Goal: Task Accomplishment & Management: Complete application form

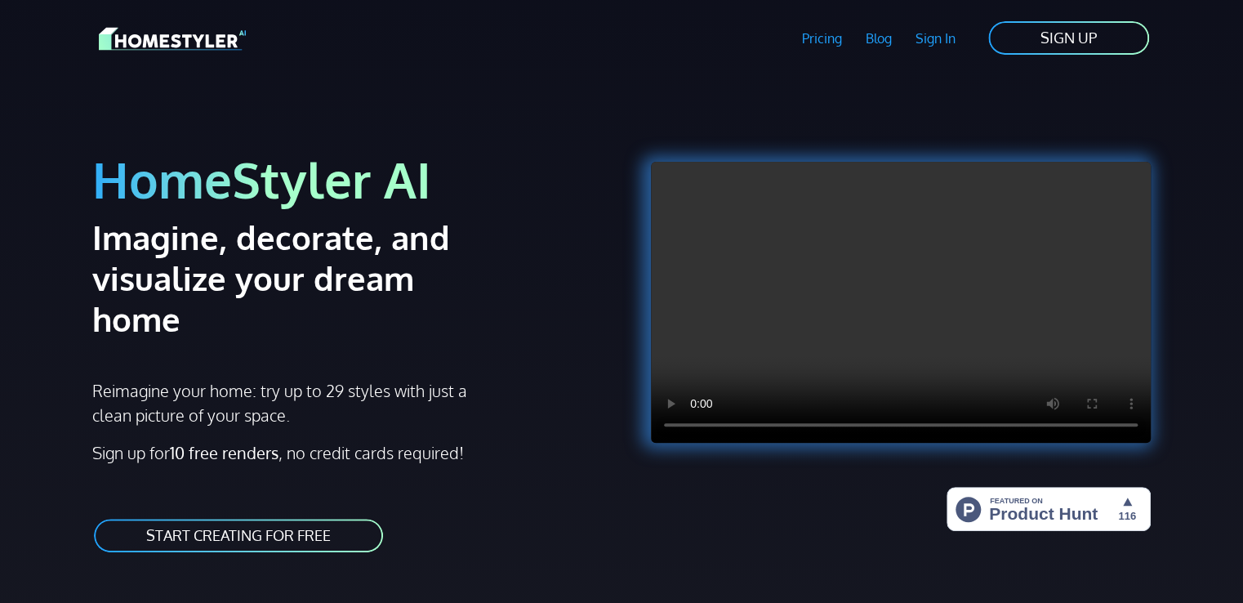
click at [1081, 29] on link "SIGN UP" at bounding box center [1069, 38] width 164 height 37
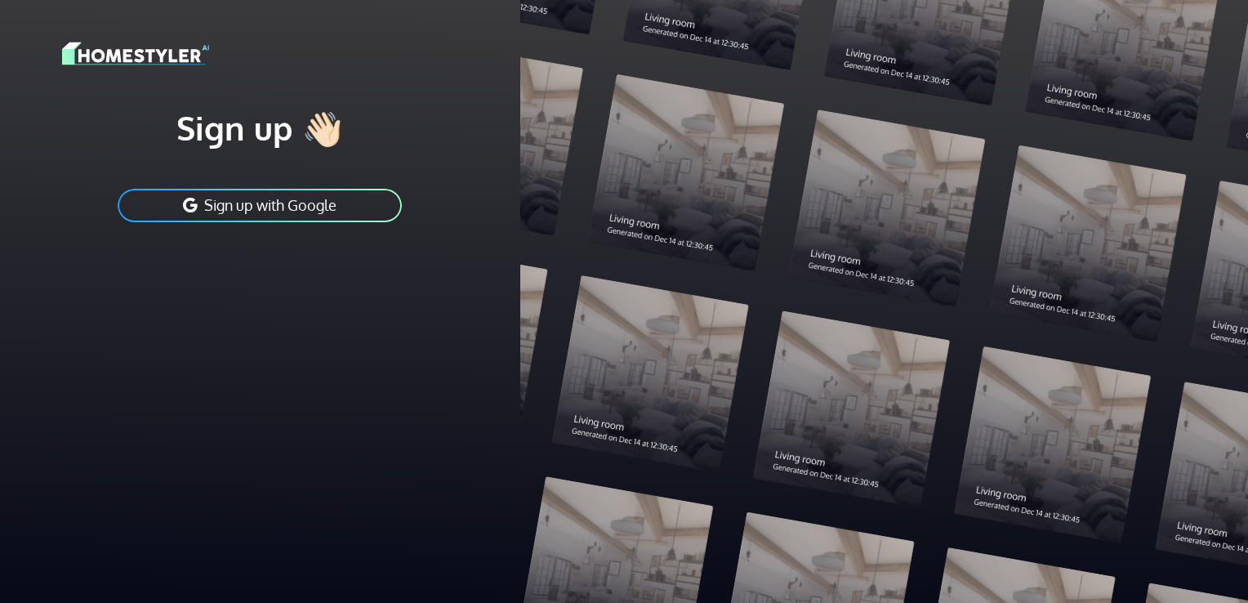
click at [336, 194] on button "Sign up with Google" at bounding box center [259, 205] width 287 height 37
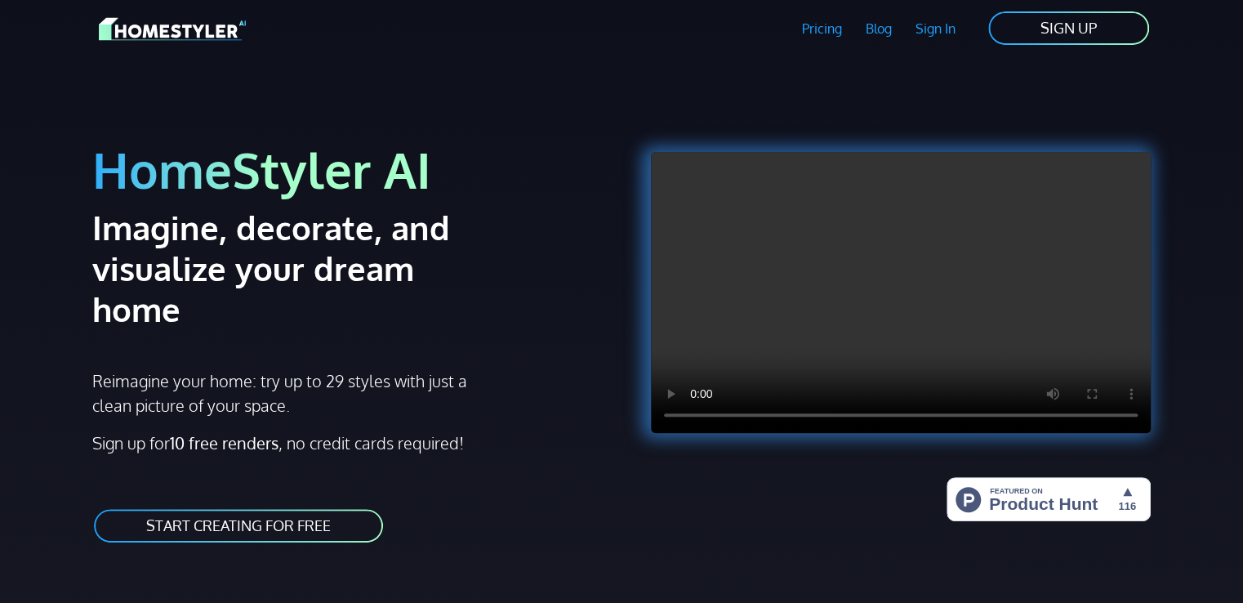
scroll to position [11, 0]
click at [941, 29] on link "Sign In" at bounding box center [935, 28] width 64 height 38
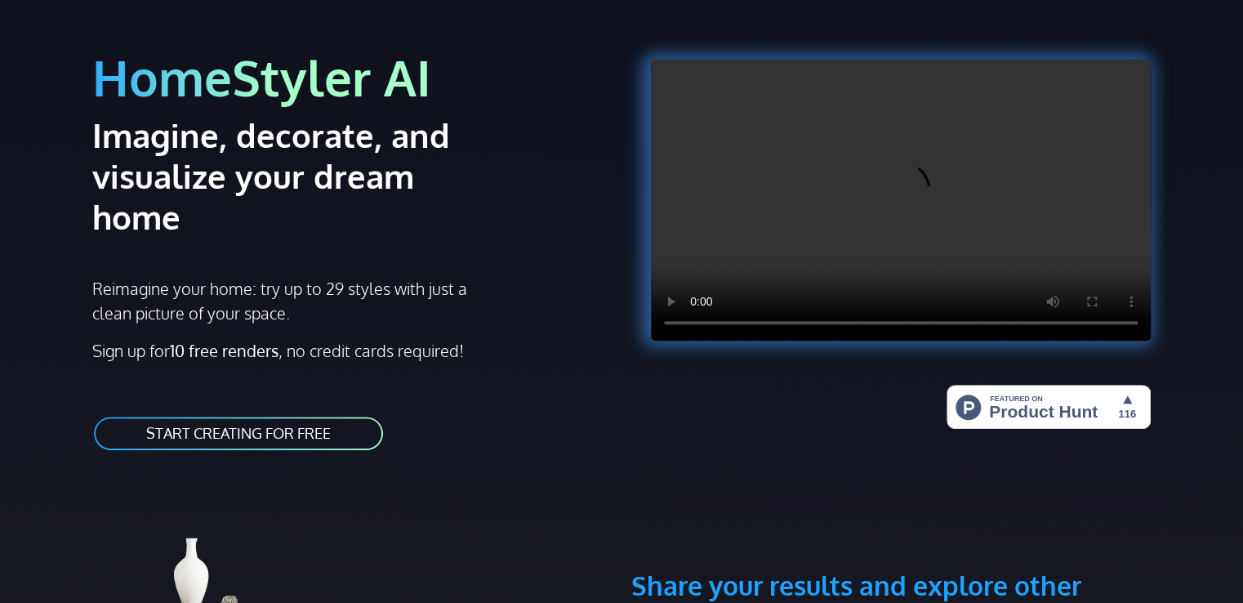
scroll to position [136, 0]
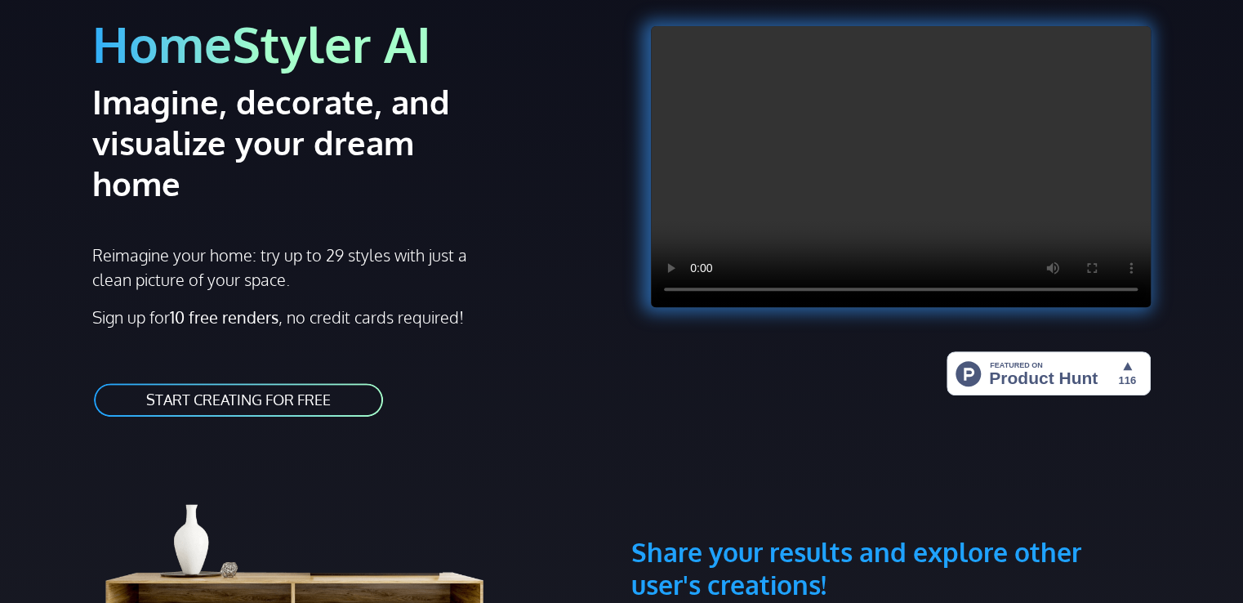
click at [356, 381] on link "START CREATING FOR FREE" at bounding box center [238, 399] width 292 height 37
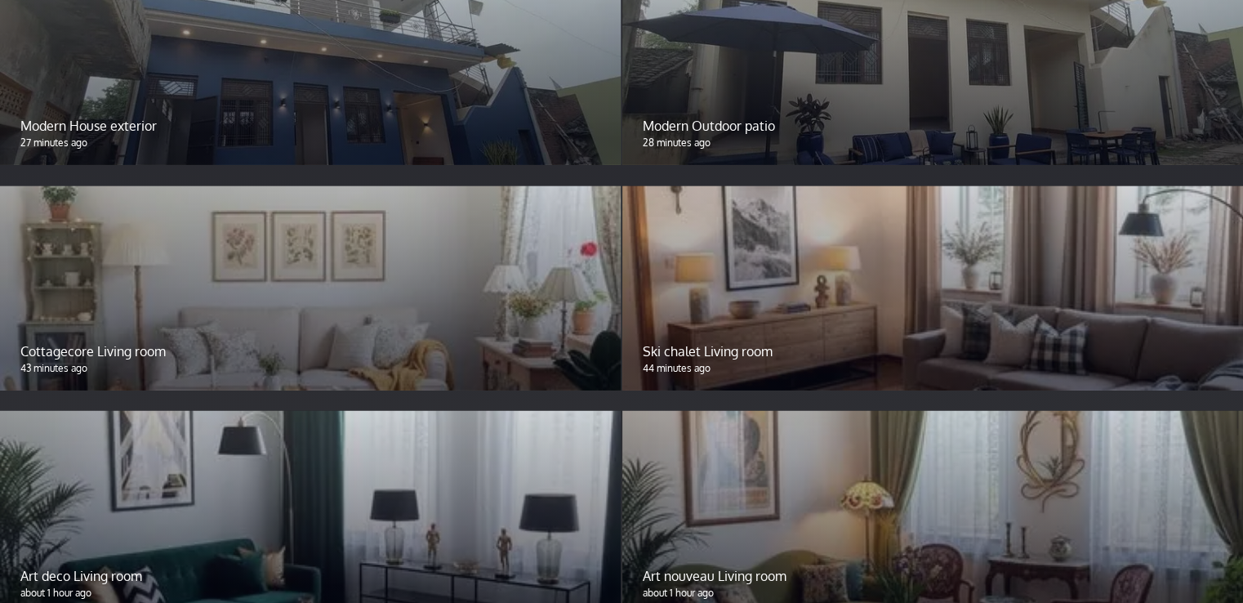
scroll to position [2148, 0]
click at [431, 326] on div "Cottagecore Living room 43 minutes ago" at bounding box center [310, 358] width 621 height 64
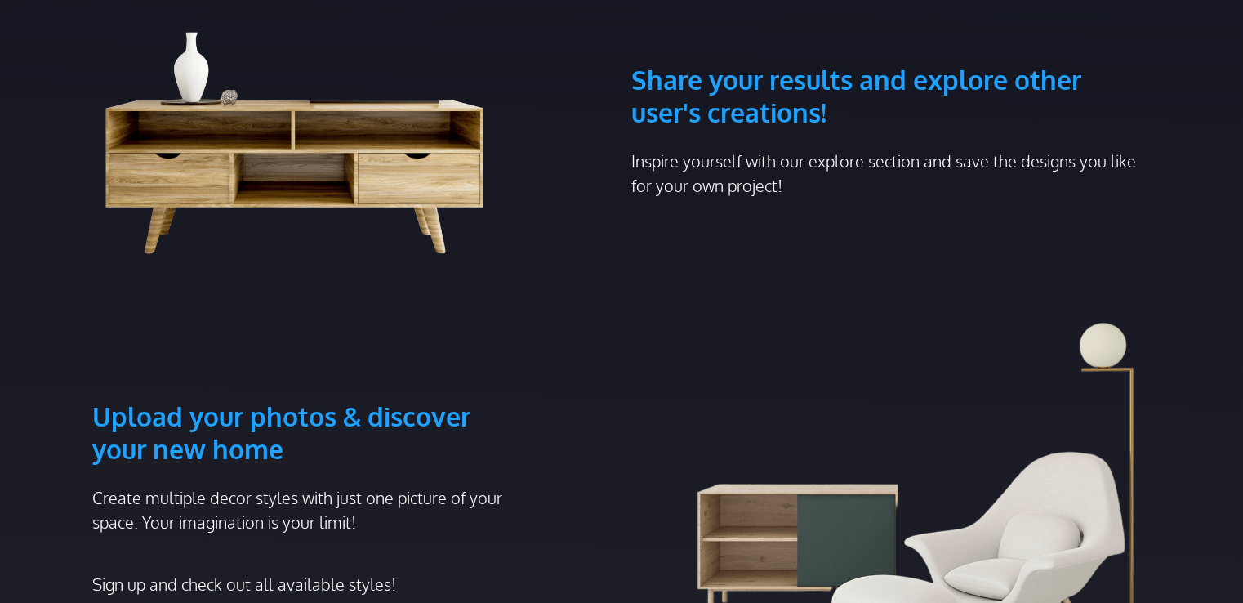
scroll to position [0, 0]
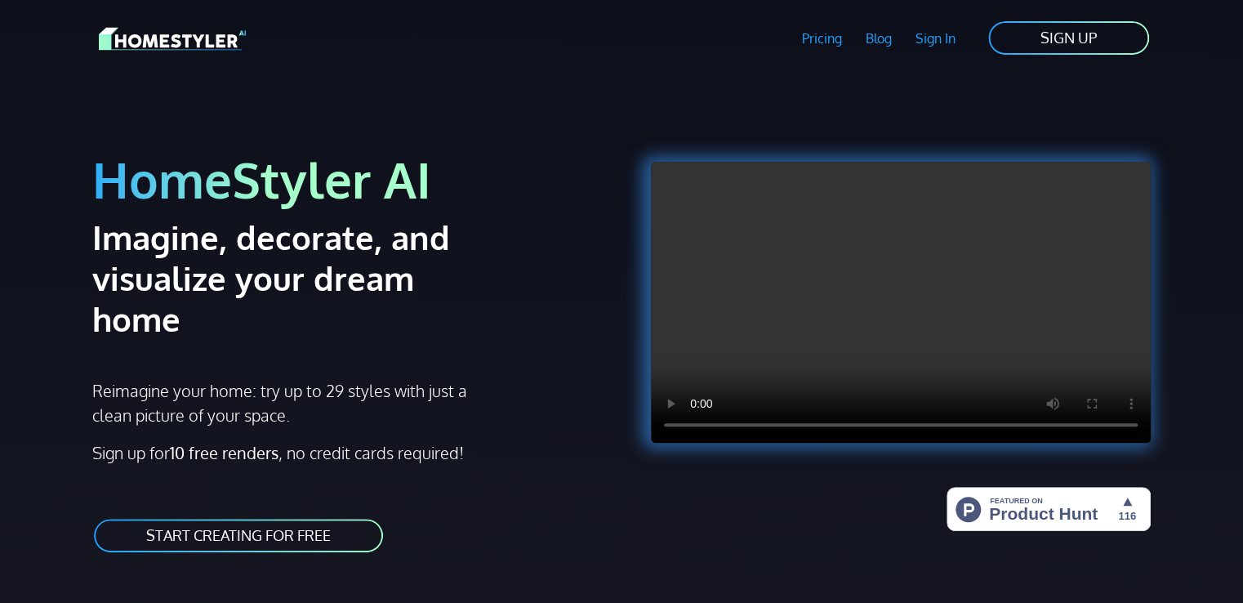
click at [931, 48] on link "Sign In" at bounding box center [935, 39] width 64 height 38
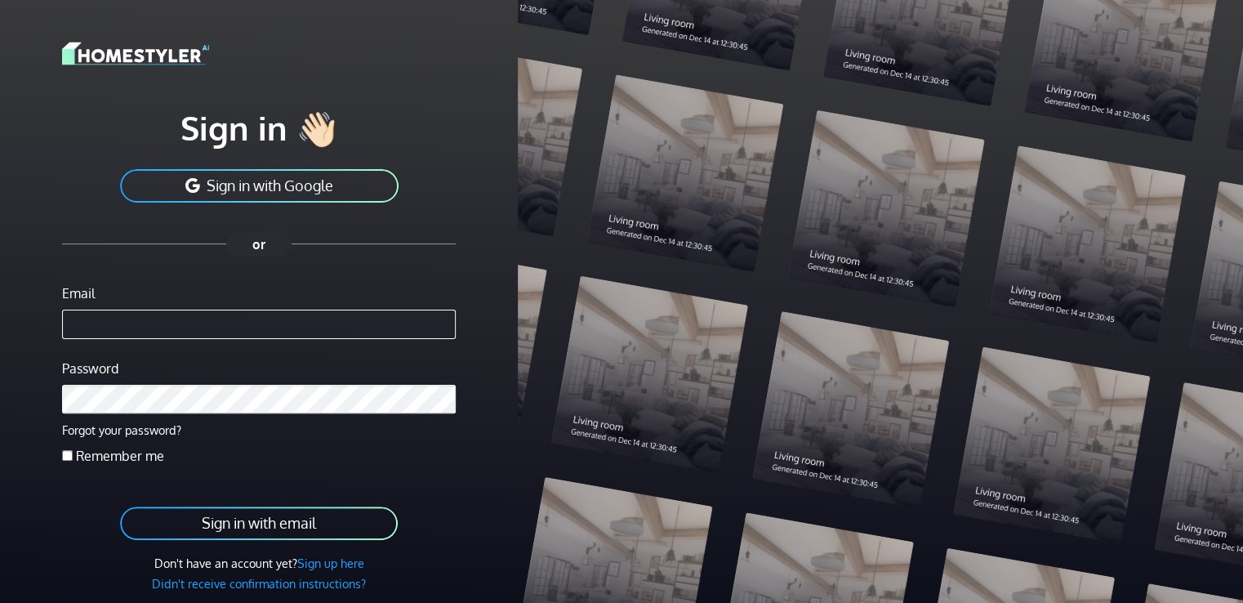
scroll to position [60, 0]
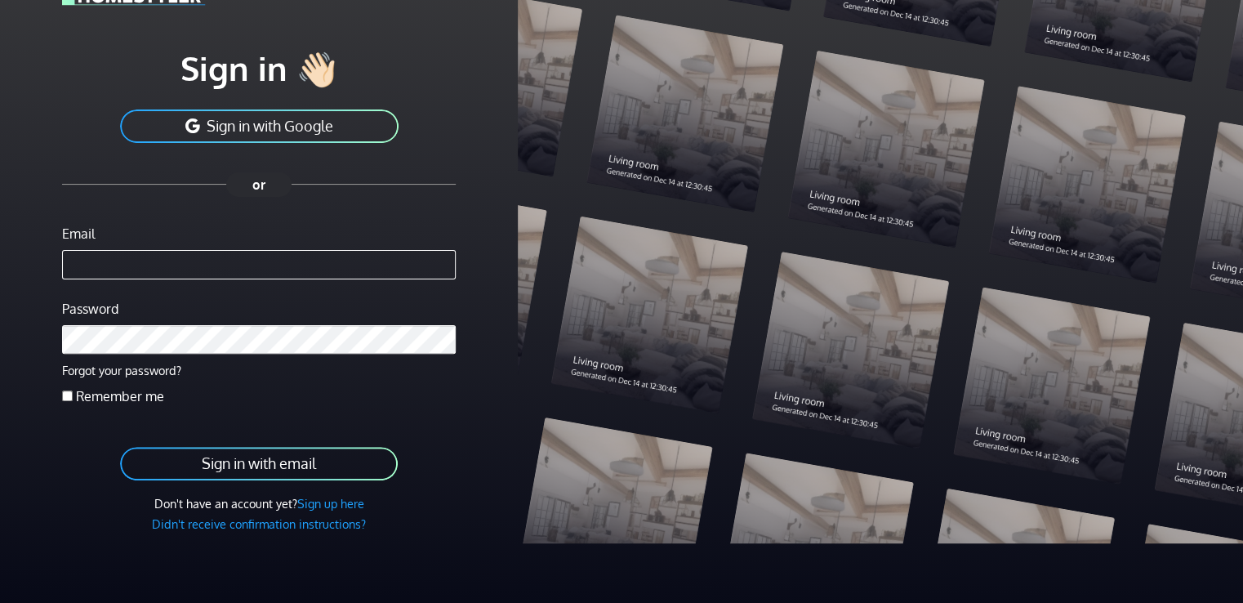
click at [363, 470] on button "Sign in with email" at bounding box center [258, 463] width 281 height 37
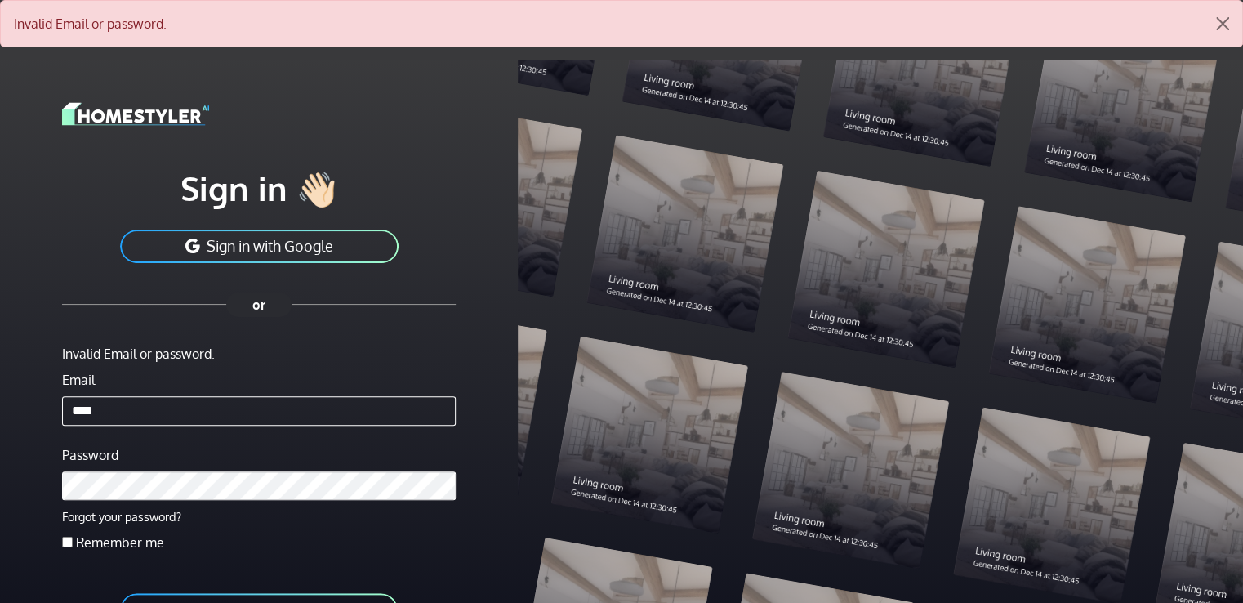
type input "**********"
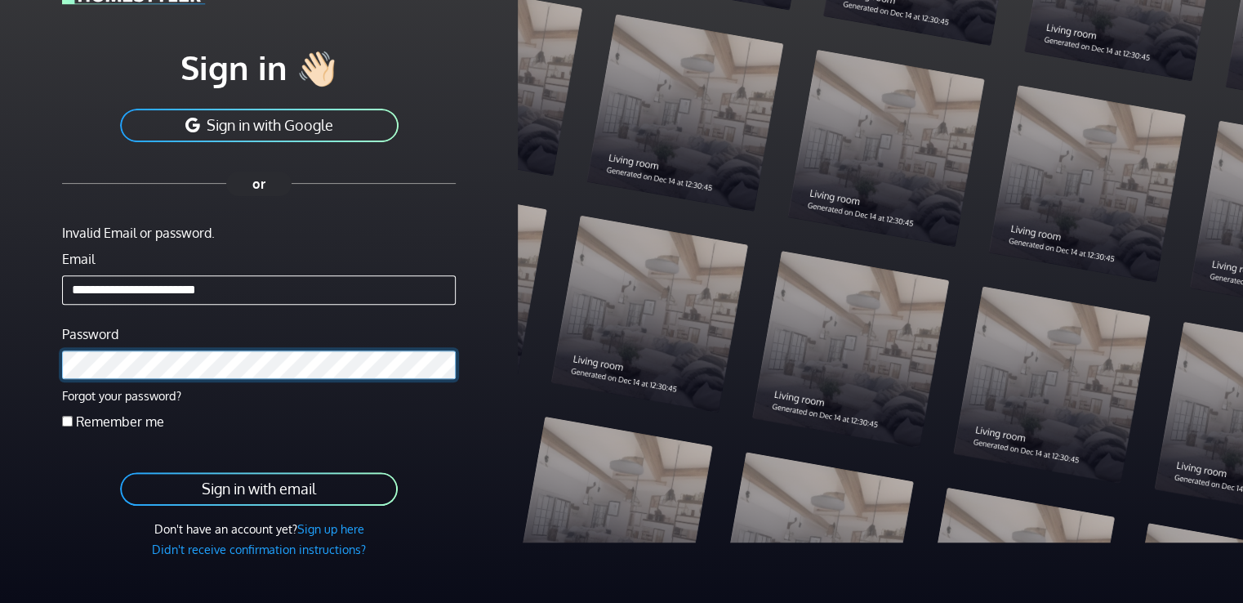
scroll to position [123, 0]
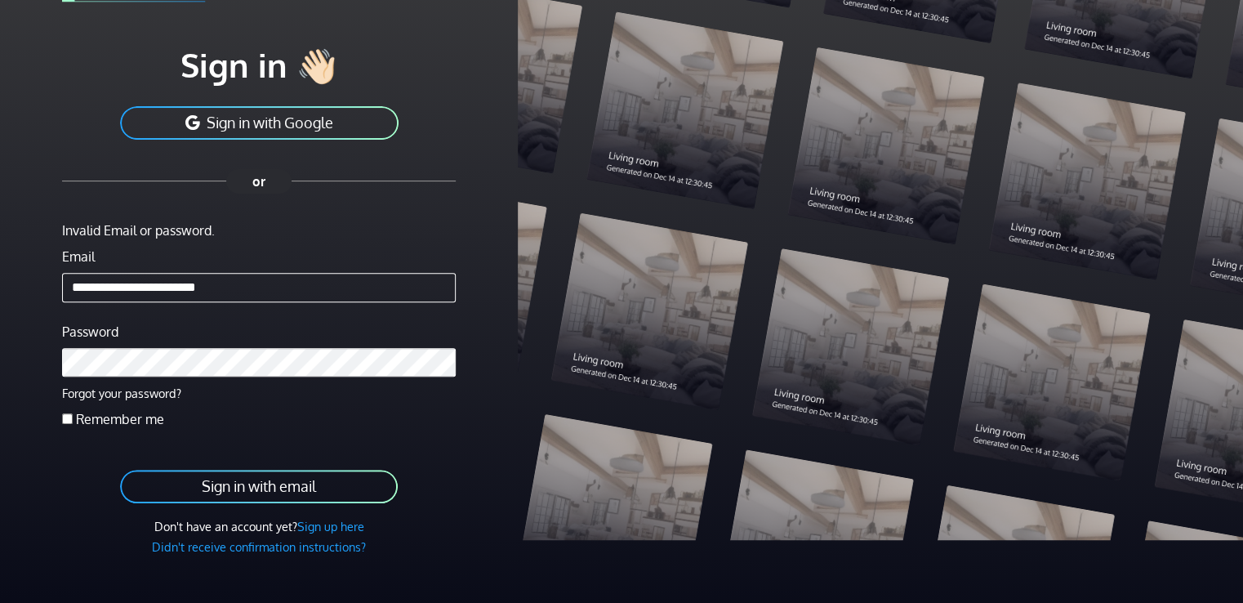
click at [268, 498] on button "Sign in with email" at bounding box center [258, 486] width 281 height 37
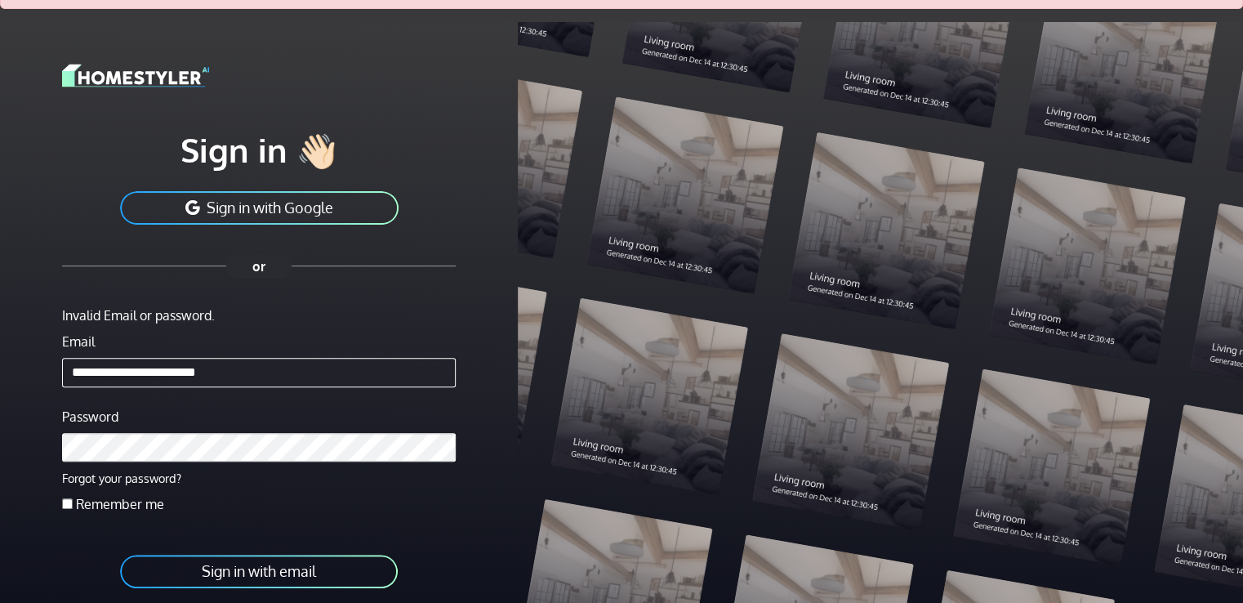
scroll to position [39, 0]
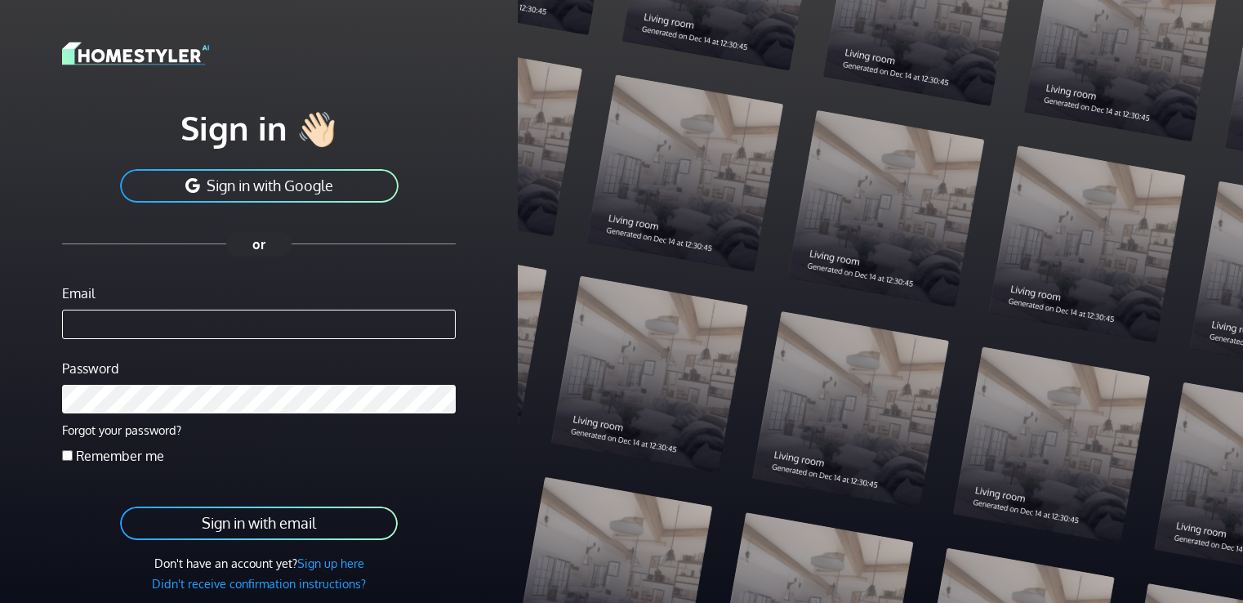
scroll to position [60, 0]
